Goal: Transaction & Acquisition: Purchase product/service

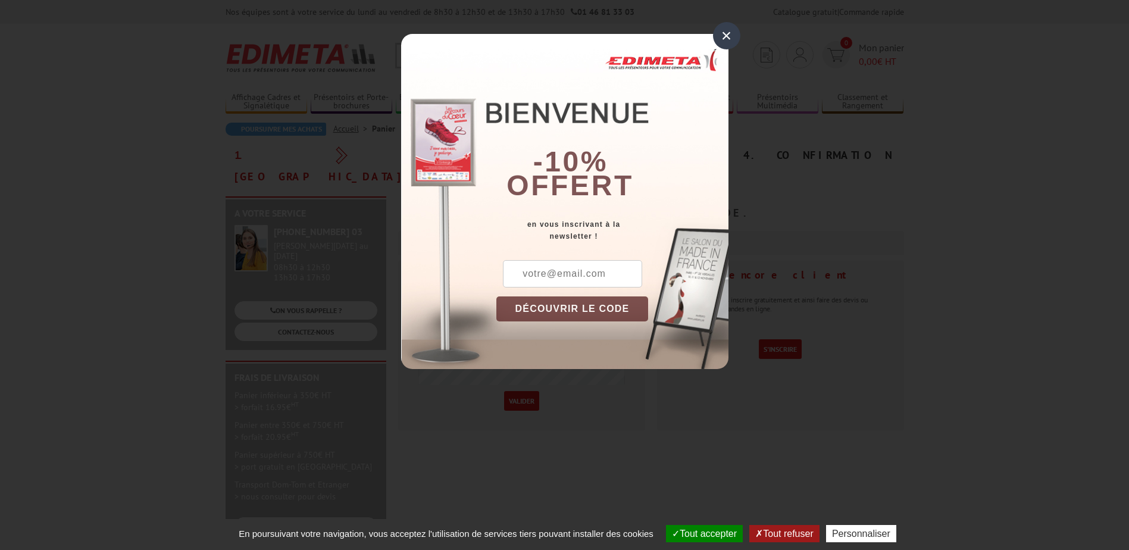
click at [727, 33] on div "×" at bounding box center [726, 35] width 27 height 27
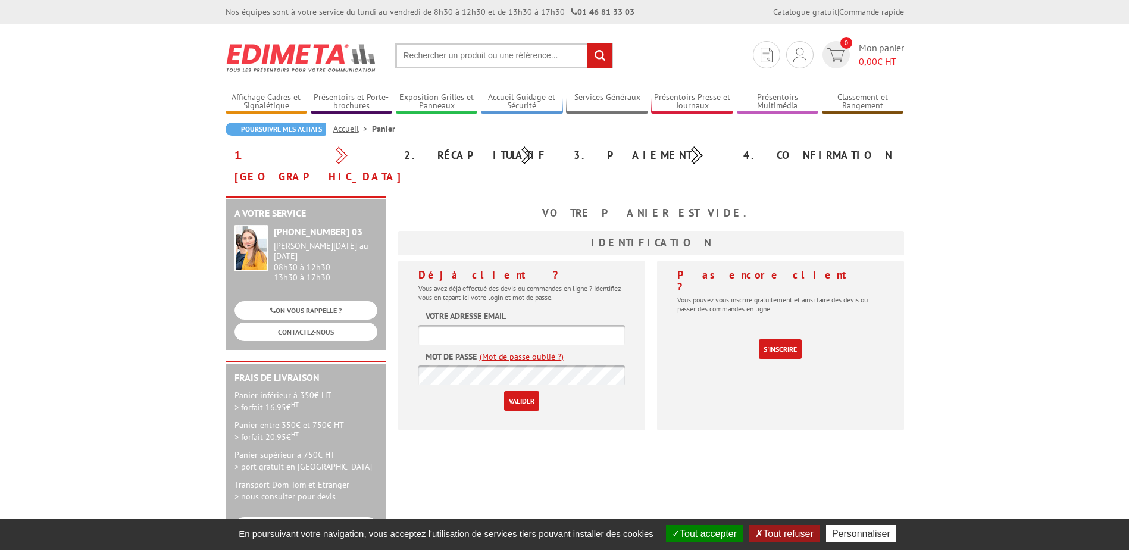
click at [709, 533] on button "Tout accepter" at bounding box center [704, 533] width 77 height 17
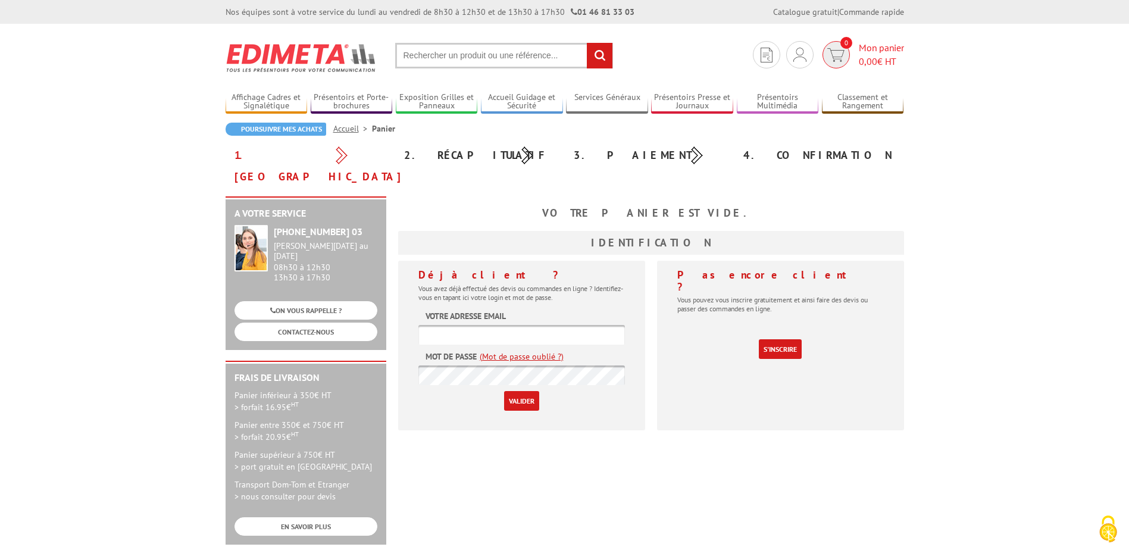
click at [878, 48] on span "Mon panier 0,00 € HT" at bounding box center [881, 54] width 45 height 27
click at [479, 325] on input "text" at bounding box center [521, 335] width 207 height 20
type input "C"
click at [533, 325] on input "communication@theatrepublic.com" at bounding box center [521, 335] width 207 height 20
type input "communication@theatrepublicmontreuil.com"
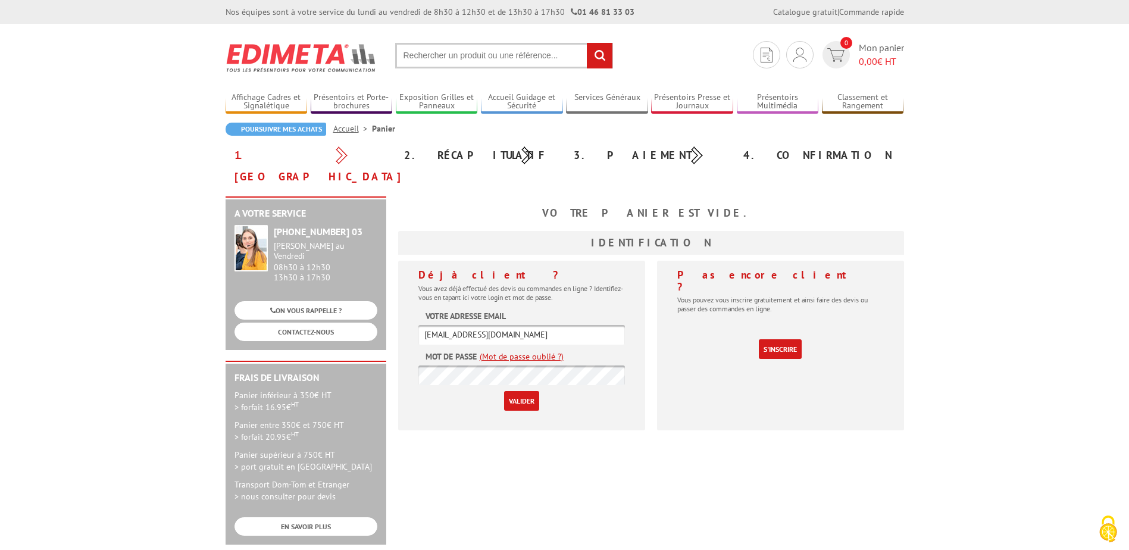
click at [504, 391] on input "Valider" at bounding box center [521, 401] width 35 height 20
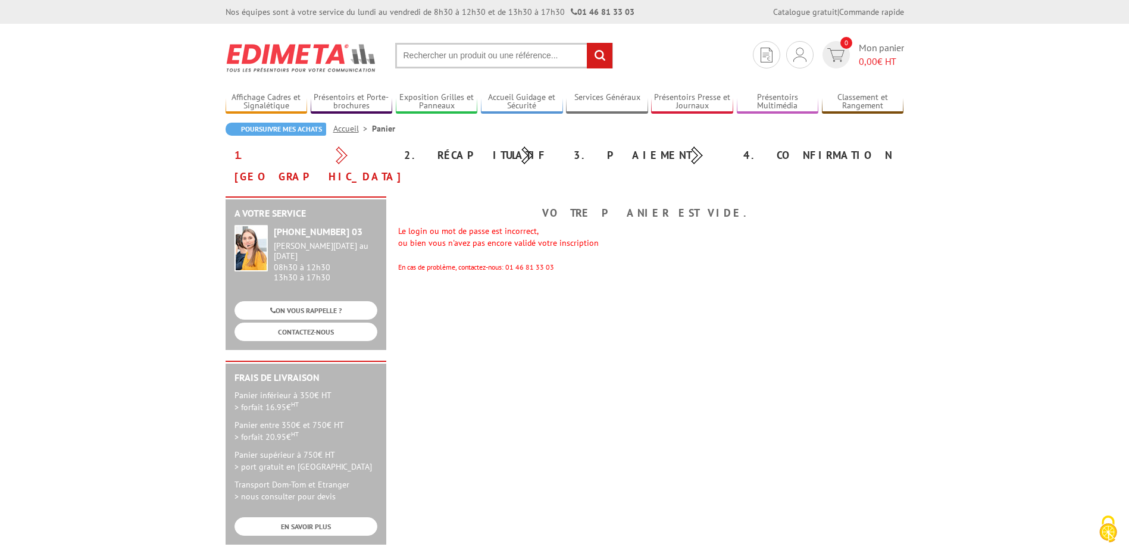
click at [723, 271] on div "A votre service [PHONE_NUMBER] 03 [PERSON_NAME][DATE] au [DATE] 08h30 à 12h30 1…" at bounding box center [565, 376] width 690 height 360
